Goal: Browse casually

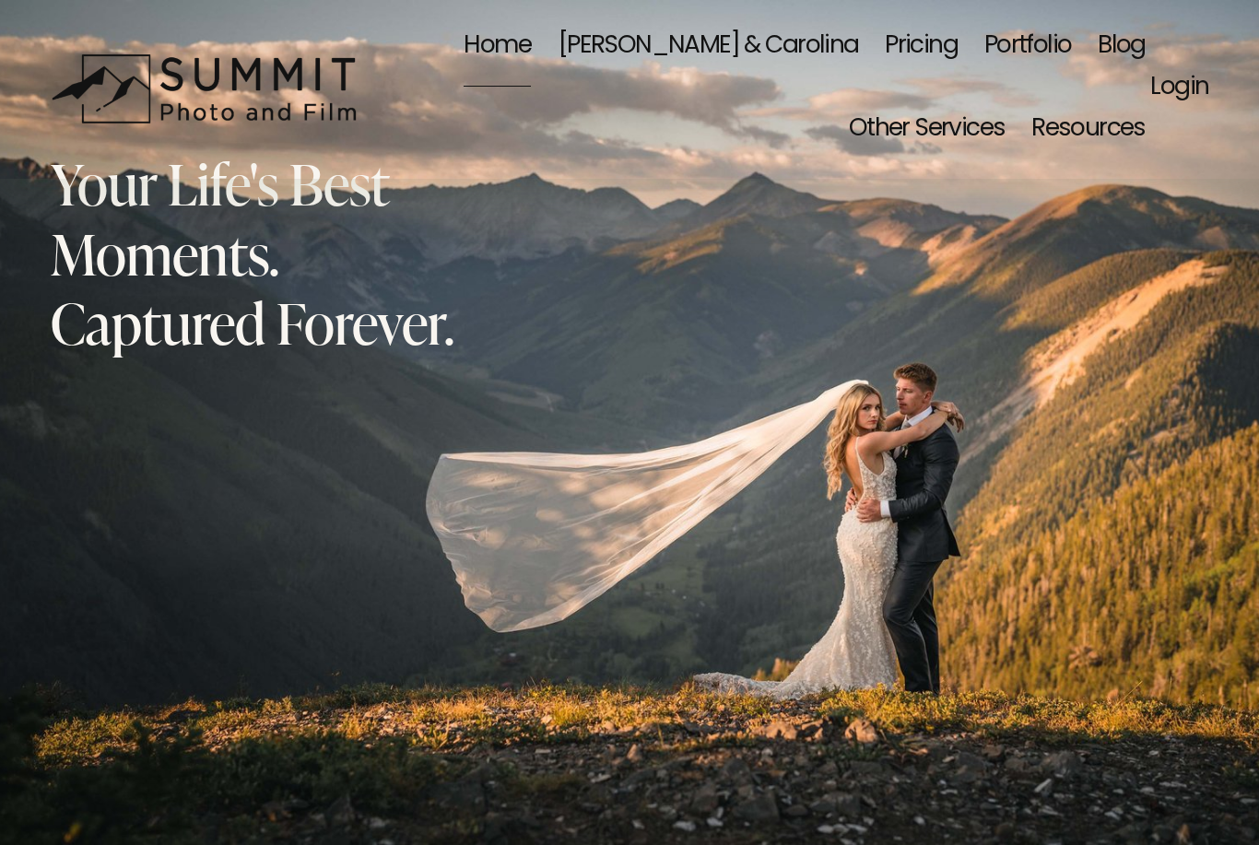
click at [641, 41] on link "[PERSON_NAME] & Carolina" at bounding box center [707, 47] width 301 height 83
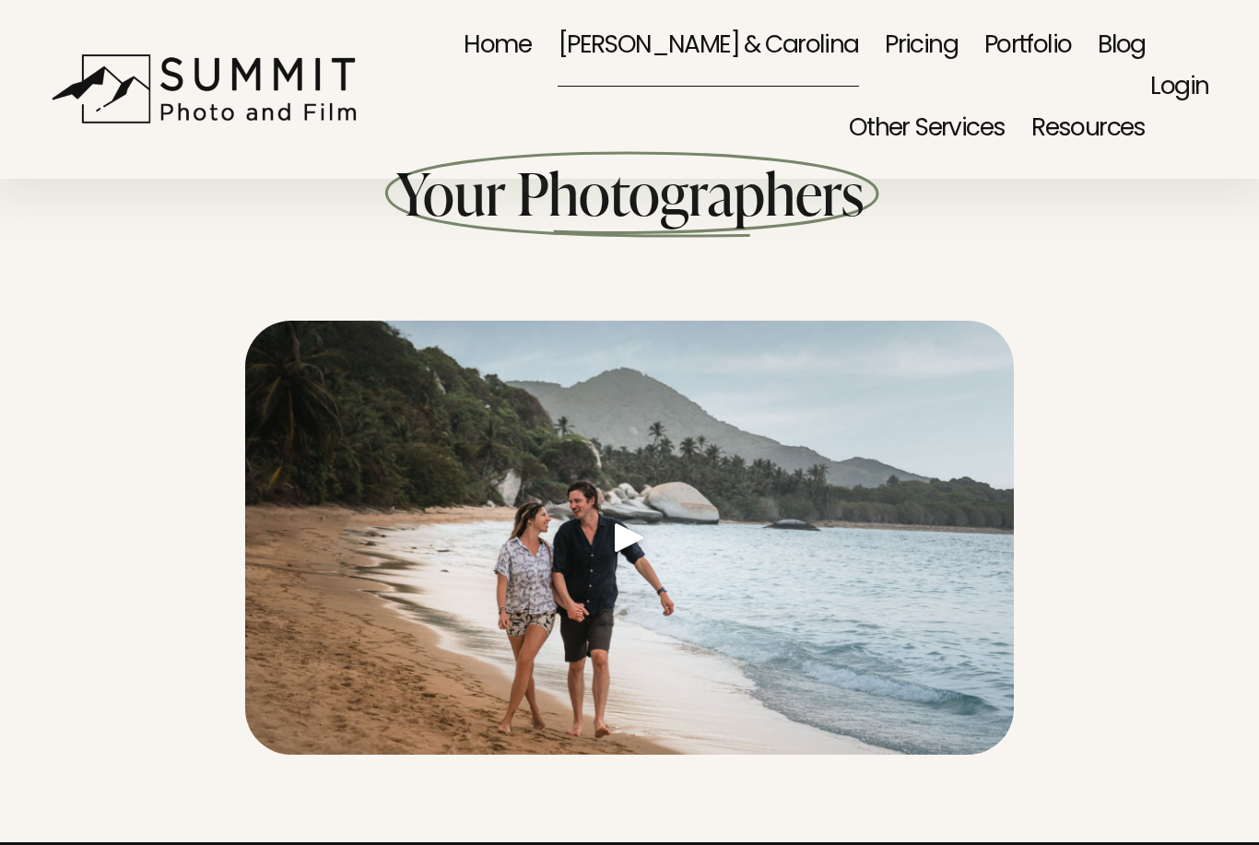
click at [984, 31] on link "Portfolio" at bounding box center [1028, 47] width 88 height 83
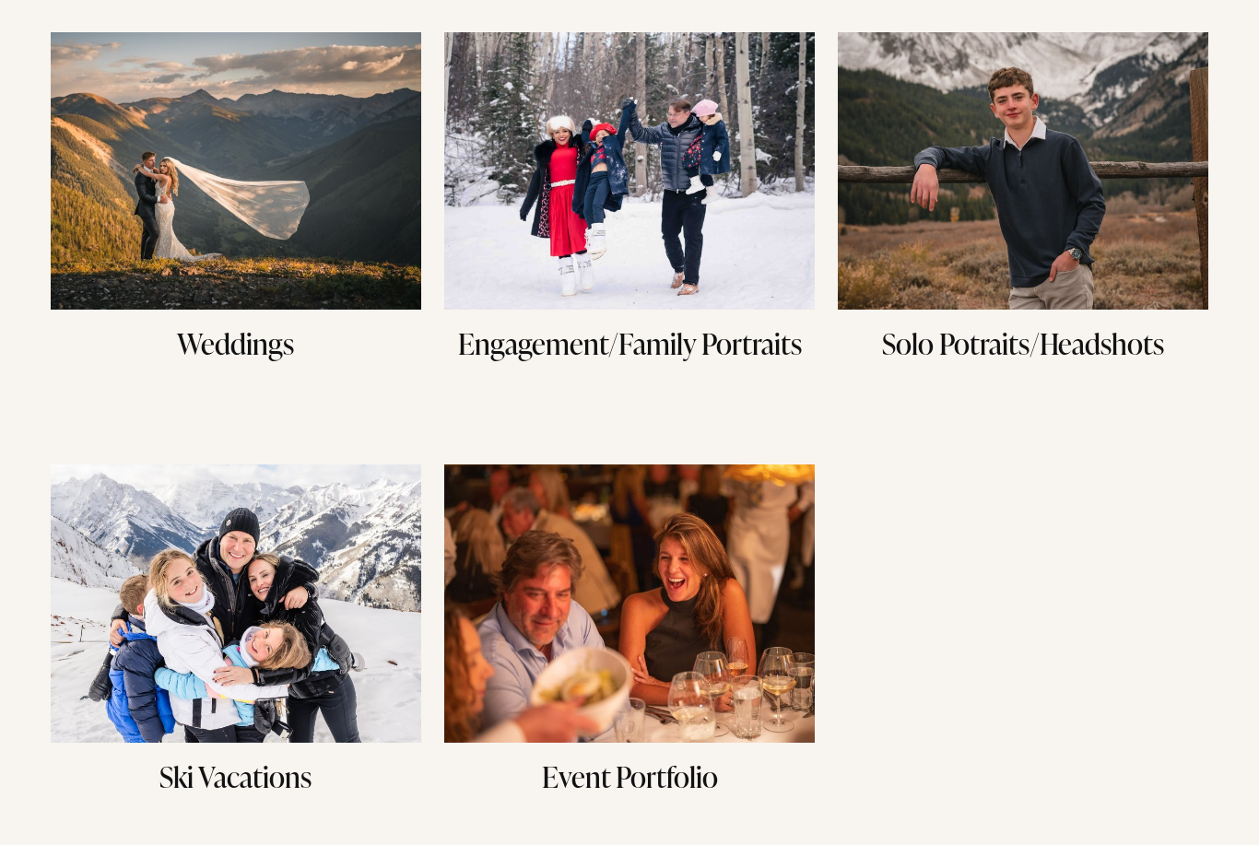
scroll to position [253, 0]
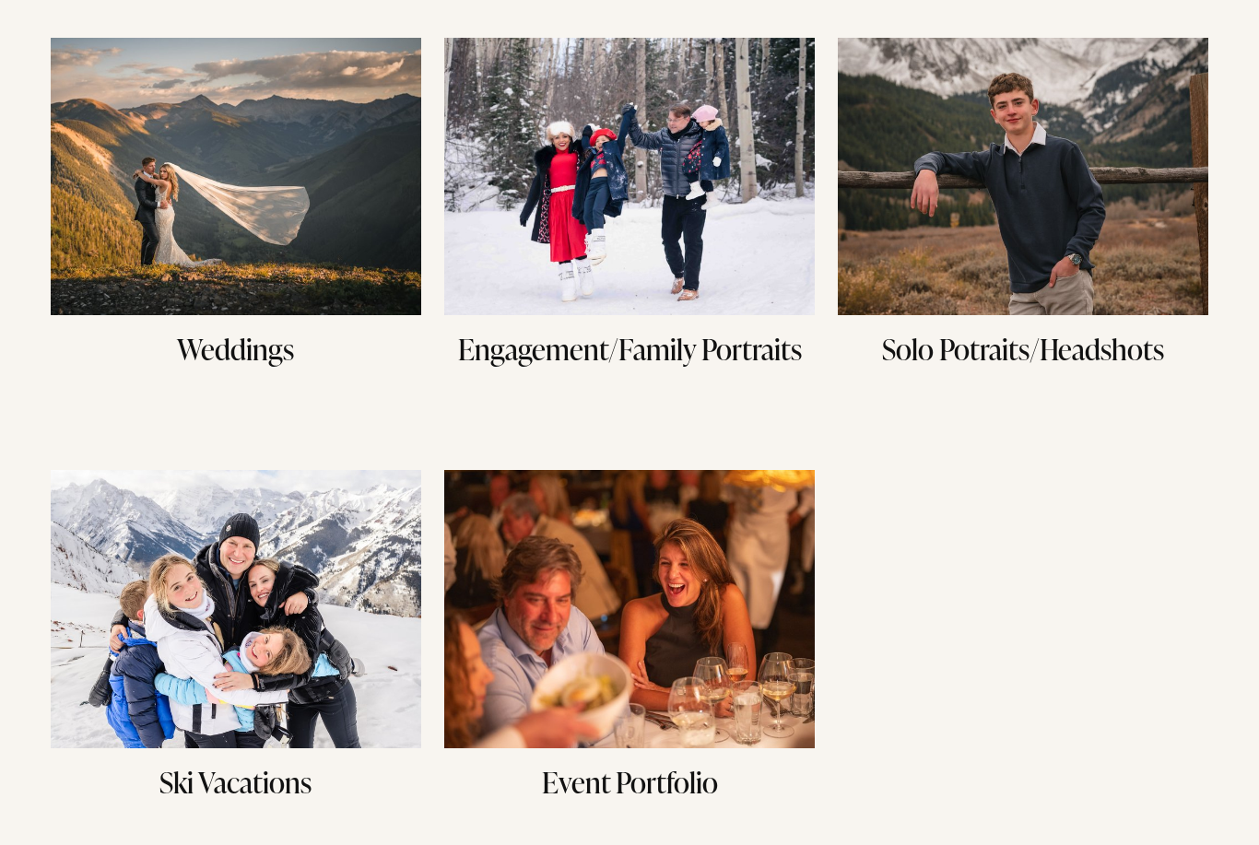
click at [306, 275] on img at bounding box center [236, 178] width 370 height 278
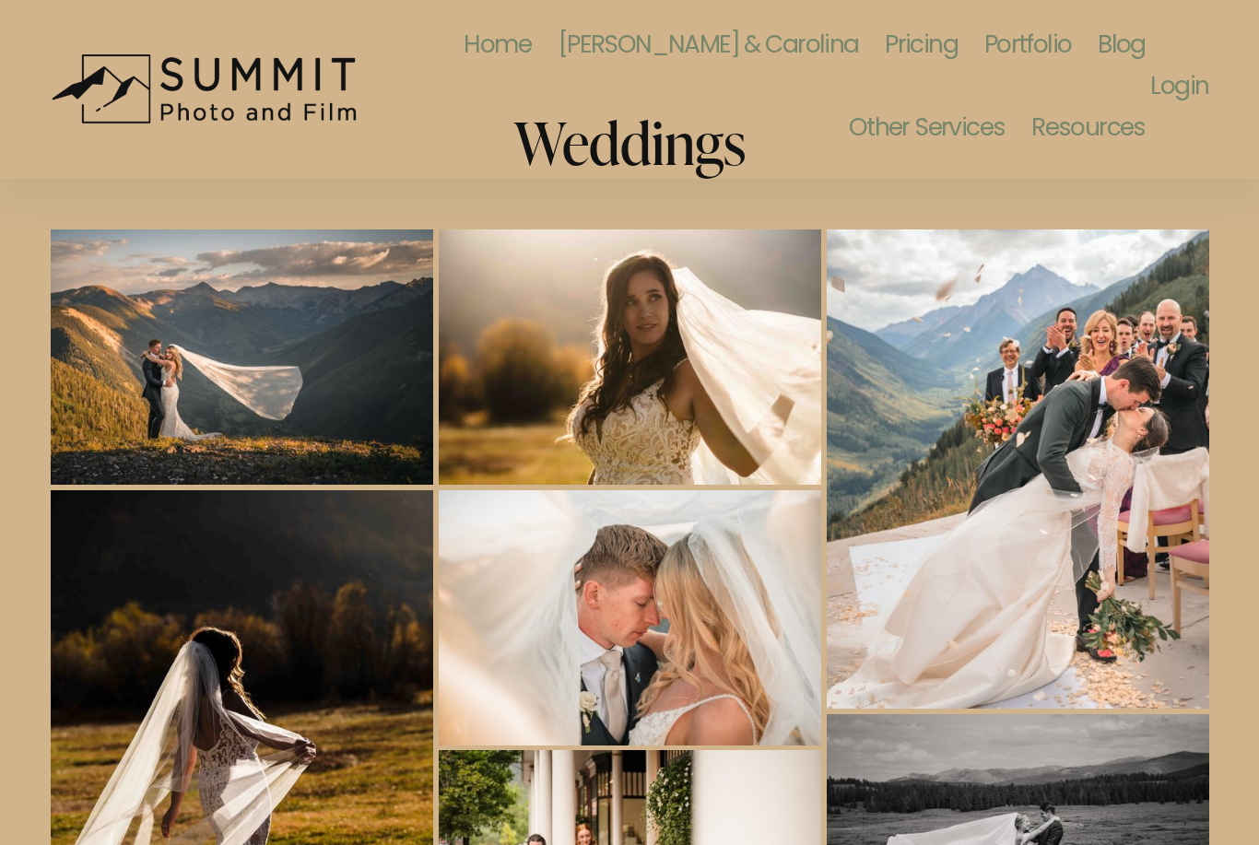
click at [612, 581] on img at bounding box center [630, 617] width 382 height 255
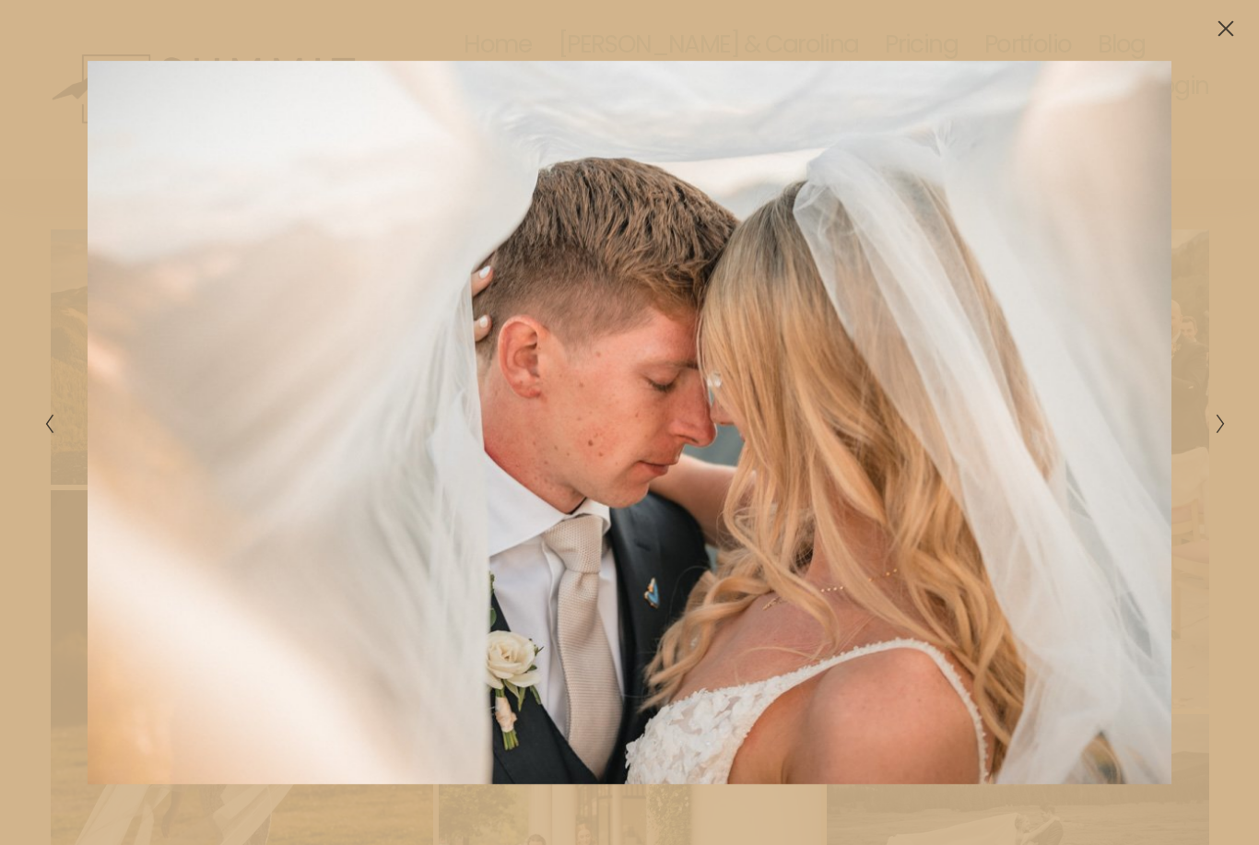
click at [1227, 20] on icon "Close" at bounding box center [1225, 28] width 18 height 18
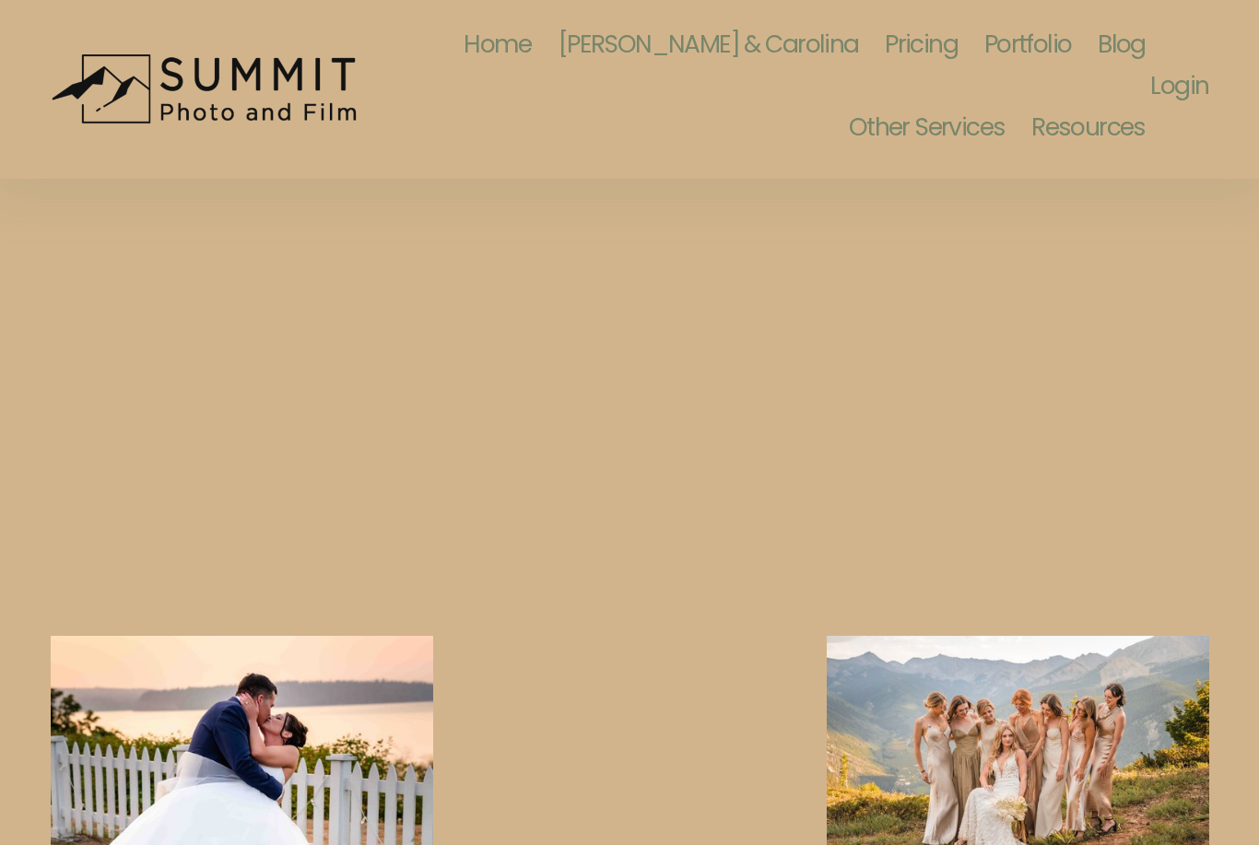
scroll to position [916, 0]
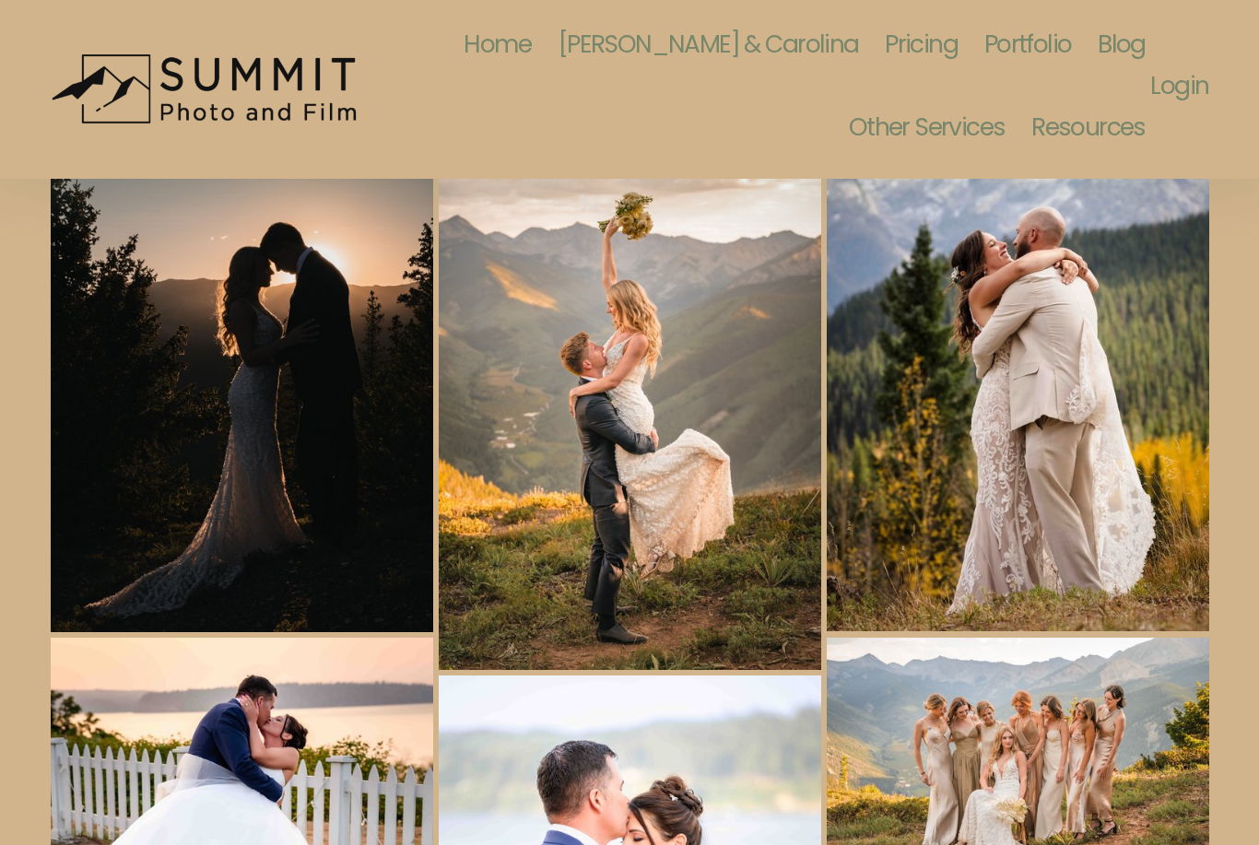
click at [463, 48] on link "Home" at bounding box center [496, 47] width 67 height 83
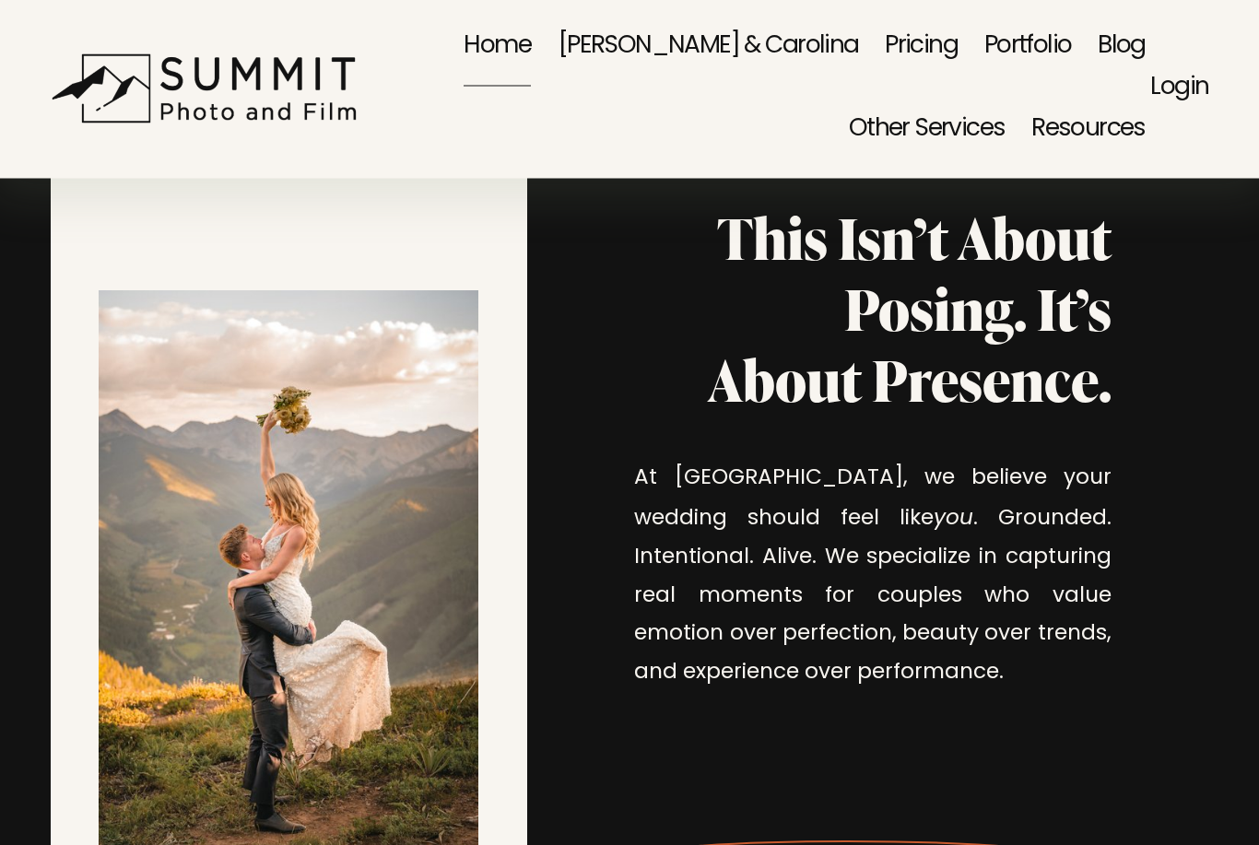
scroll to position [1197, 0]
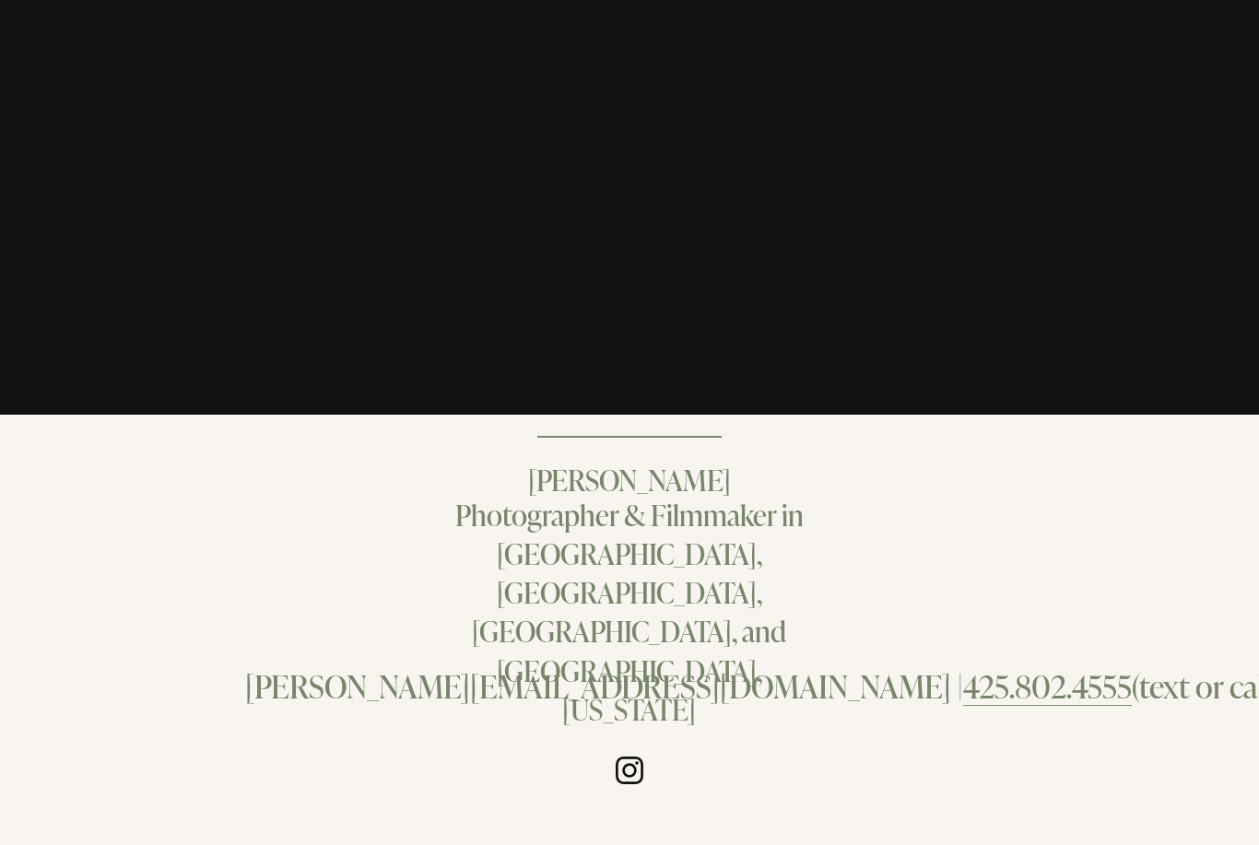
scroll to position [12, 0]
